Goal: Find specific fact: Find contact information

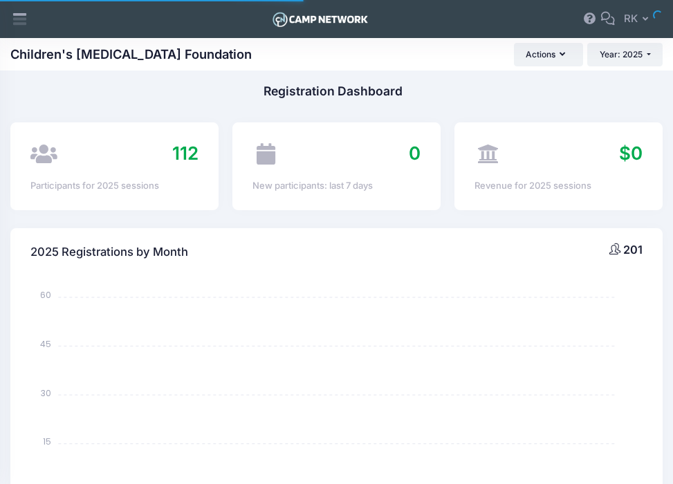
select select
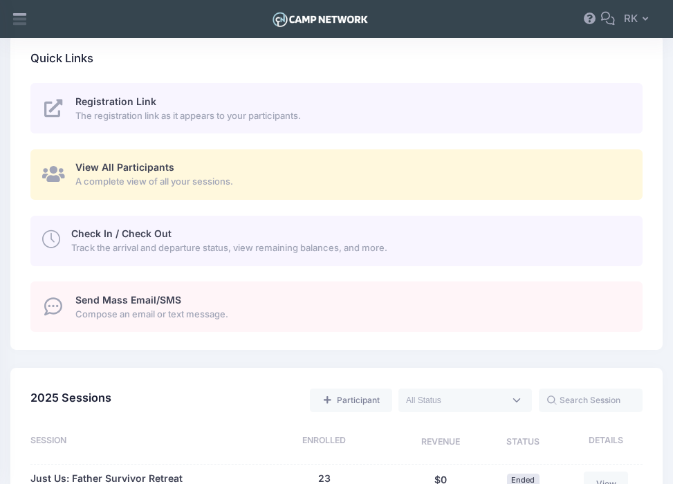
scroll to position [661, 0]
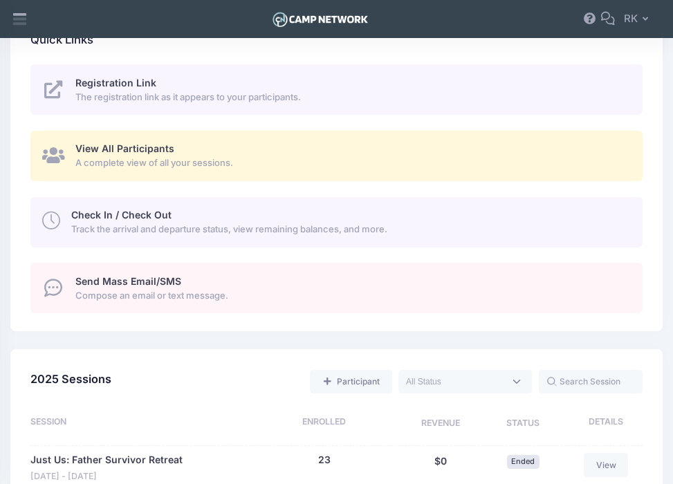
click at [138, 147] on span "View All Participants" at bounding box center [124, 149] width 99 height 12
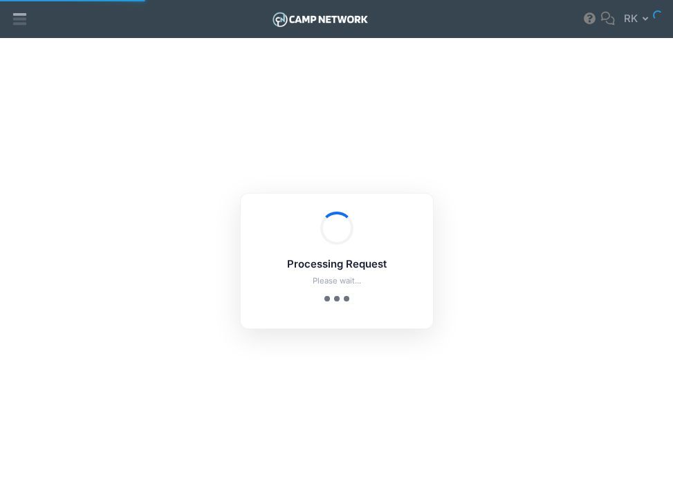
select select "10"
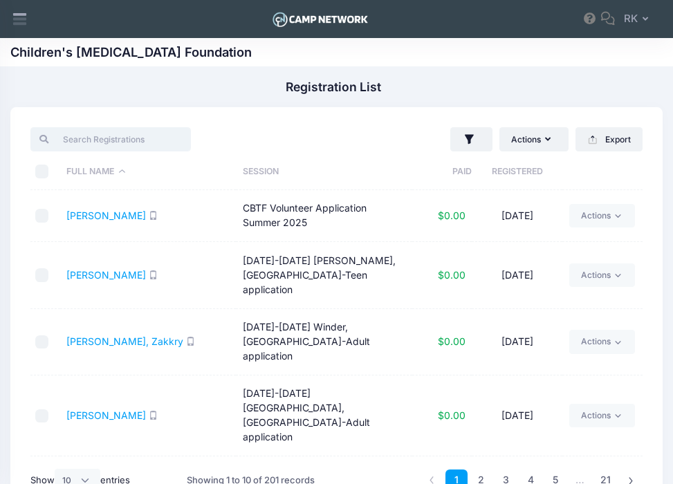
click at [89, 145] on input "search" at bounding box center [110, 139] width 160 height 24
type input "c"
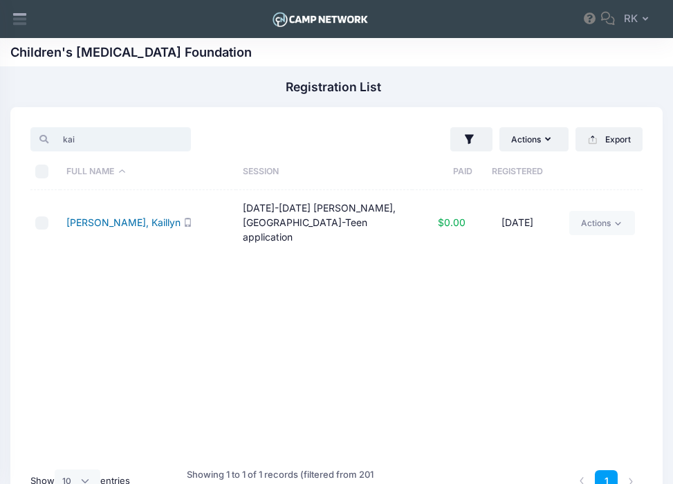
type input "kai"
click at [99, 217] on link "Schneider, Kaillyn" at bounding box center [123, 223] width 114 height 12
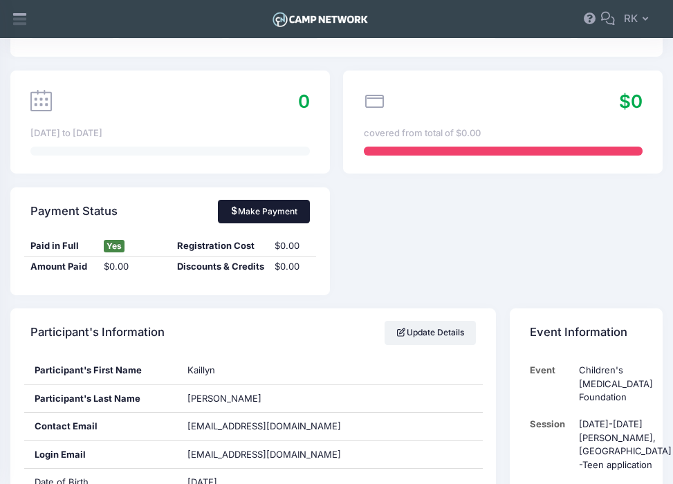
scroll to position [248, 0]
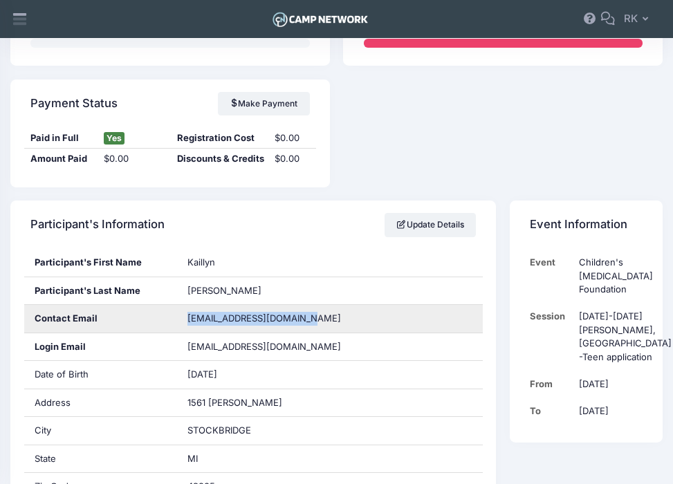
drag, startPoint x: 338, startPoint y: 322, endPoint x: 187, endPoint y: 315, distance: 151.0
click at [187, 315] on div "schneiderzoo56@gmail.com" at bounding box center [330, 319] width 306 height 28
copy span "schneiderzoo56@gmail.com"
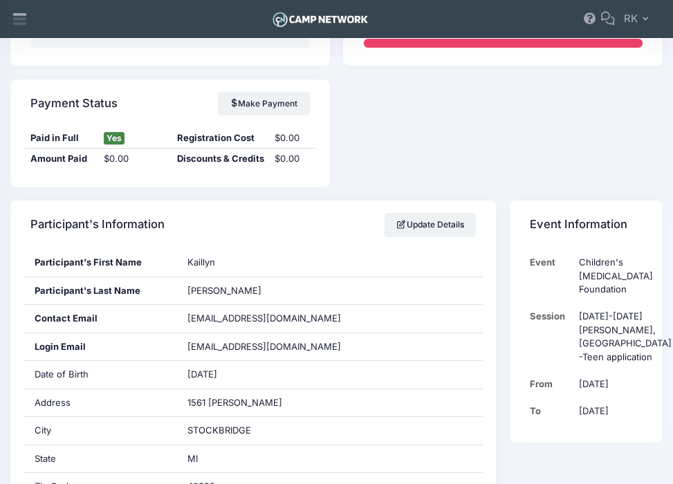
click at [594, 125] on div "0 Aug 18th to Aug 23rd $0 covered from total of $0.00 Payment Status Make Payme…" at bounding box center [336, 75] width 666 height 225
